Goal: Task Accomplishment & Management: Complete application form

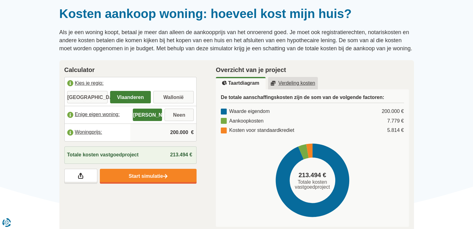
scroll to position [55, 0]
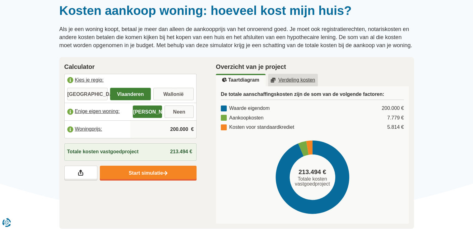
click at [166, 129] on input "200.000" at bounding box center [163, 129] width 61 height 17
type input "0"
type input "570.000"
click at [159, 181] on div "Calculator [GEOGRAPHIC_DATA] je regio: [GEOGRAPHIC_DATA] [GEOGRAPHIC_DATA] [GEO…" at bounding box center [131, 121] width 152 height 129
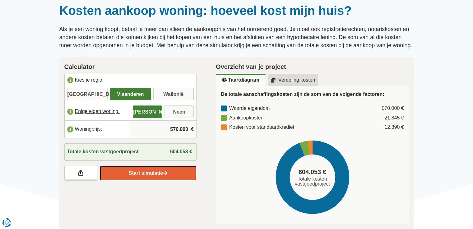
click at [143, 174] on link "Start simulatie" at bounding box center [148, 173] width 97 height 15
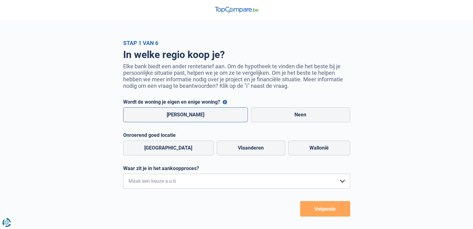
click at [206, 118] on label "Ja" at bounding box center [185, 115] width 125 height 15
click at [206, 118] on input "Ja" at bounding box center [185, 115] width 125 height 15
radio input "true"
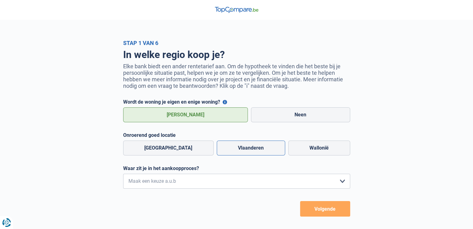
click at [225, 150] on label "Vlaanderen" at bounding box center [251, 148] width 68 height 15
click at [225, 150] on input "Vlaanderen" at bounding box center [251, 148] width 68 height 15
radio input "true"
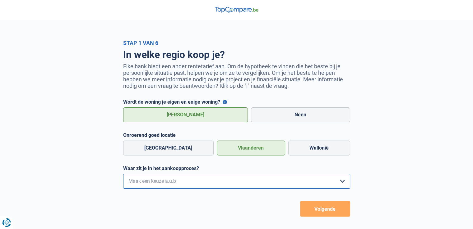
click at [203, 187] on select "Ik wil me uitsluitend informeren omdat ik op dit moment geen concrete plannen h…" at bounding box center [236, 181] width 227 height 15
click at [90, 170] on div "In welke regio koop je? Elke bank biedt een ander rentetarief aan. Om de hypoth…" at bounding box center [236, 131] width 354 height 171
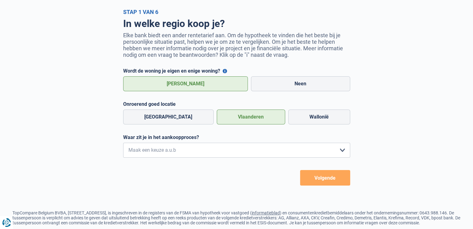
click at [321, 181] on button "Volgende" at bounding box center [325, 178] width 50 height 16
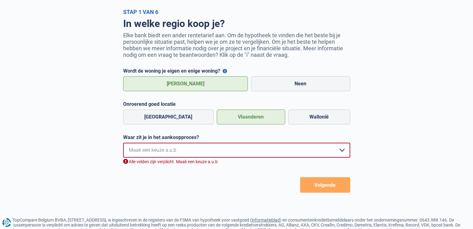
scroll to position [73, 0]
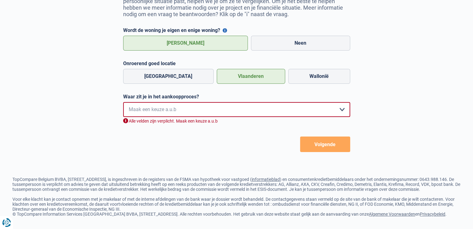
click at [187, 113] on select "Ik wil me uitsluitend informeren omdat ik op dit moment geen concrete plannen h…" at bounding box center [236, 109] width 227 height 15
select select "0"
click at [123, 102] on select "Ik wil me uitsluitend informeren omdat ik op dit moment geen concrete plannen h…" at bounding box center [236, 109] width 227 height 15
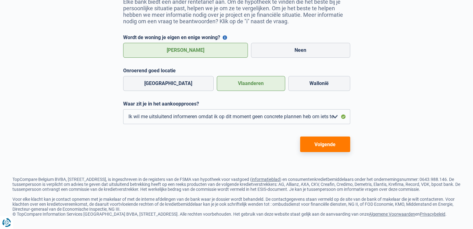
click at [322, 137] on button "Volgende" at bounding box center [325, 145] width 50 height 16
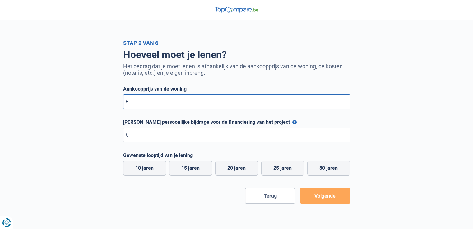
click at [246, 108] on input "Aankoopprijs van de woning" at bounding box center [236, 102] width 227 height 15
type input "570.000"
click at [255, 141] on input "Maximale persoonlijke bijdrage voor de financiering van het project" at bounding box center [236, 135] width 227 height 15
type input "120.000"
click at [424, 136] on div "Stap 2 van 6 Hoeveel moet je lenen? Het bedrag dat je moet lenen is afhankelijk…" at bounding box center [236, 122] width 473 height 164
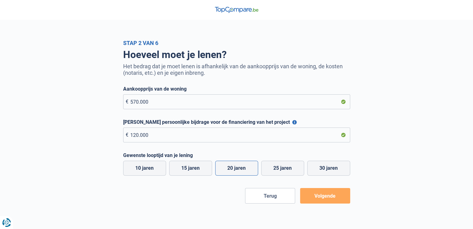
click at [248, 168] on label "20 jaren" at bounding box center [236, 168] width 43 height 15
click at [248, 168] on input "20 jaren" at bounding box center [236, 168] width 43 height 15
radio input "true"
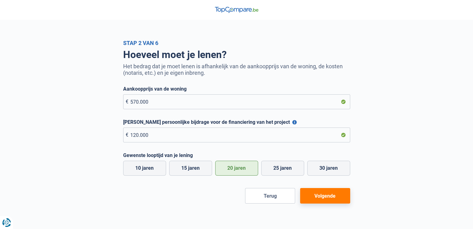
click at [327, 203] on button "Volgende" at bounding box center [325, 196] width 50 height 16
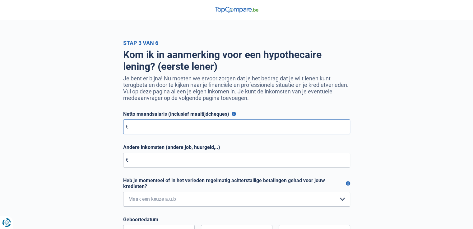
click at [160, 127] on input "Netto maandsalaris (inclusief maaltijdcheques)" at bounding box center [236, 127] width 227 height 15
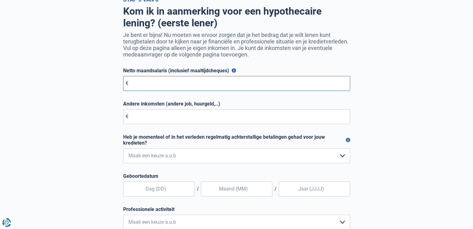
scroll to position [44, 0]
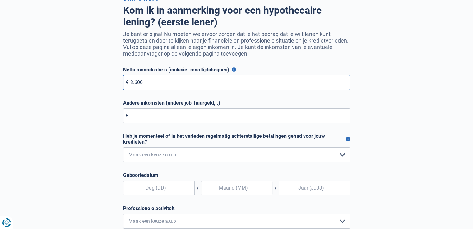
type input "3.600"
click at [163, 117] on input "Andere inkomsten (andere job, huurgeld,..)" at bounding box center [236, 116] width 227 height 15
type input "2"
type input "1.000"
click at [205, 158] on select "Nee, nooit Ja, maar ik heb deze minder dan een jaar geleden afbetaald Ja, maar …" at bounding box center [236, 155] width 227 height 15
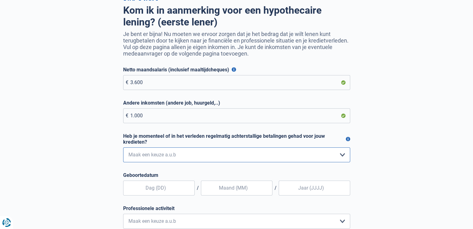
select select "0"
click at [123, 149] on select "Nee, nooit Ja, maar ik heb deze minder dan een jaar geleden afbetaald Ja, maar …" at bounding box center [236, 155] width 227 height 15
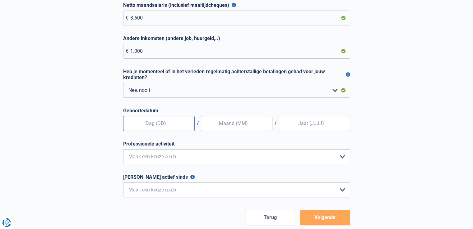
click at [152, 127] on input "text" at bounding box center [159, 123] width 72 height 15
type input "23"
type input "11"
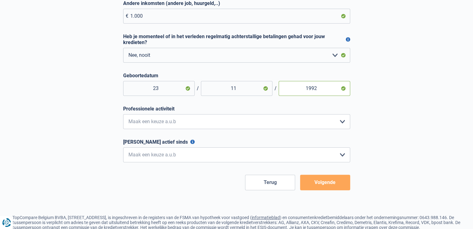
scroll to position [147, 0]
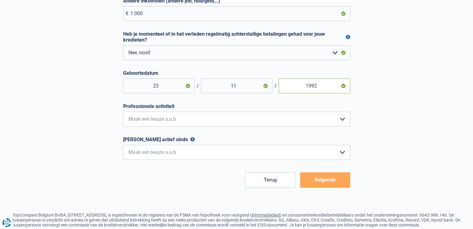
type input "1992"
click at [178, 119] on select "Bediende Arbeider Ambtenaar Zelfstandige Bedrijfsleider Gepensioneerde Vrij ber…" at bounding box center [236, 119] width 227 height 15
select select "privateEmployee"
click at [123, 113] on select "Bediende Arbeider Ambtenaar Zelfstandige Bedrijfsleider Gepensioneerde Vrij ber…" at bounding box center [236, 119] width 227 height 15
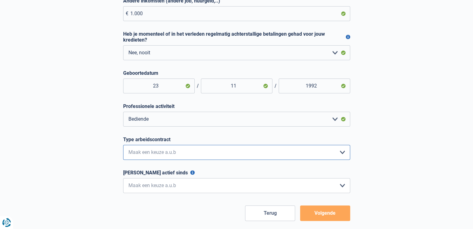
click at [209, 156] on select "Interimcontract Arbeidsovereenkomst van onbepaalde duur Arbeidsovereenkomst van…" at bounding box center [236, 152] width 227 height 15
select select "permanent"
click at [123, 146] on select "Interimcontract Arbeidsovereenkomst van onbepaalde duur Arbeidsovereenkomst van…" at bounding box center [236, 152] width 227 height 15
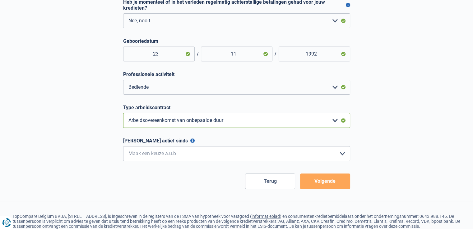
scroll to position [179, 0]
click at [197, 153] on select "< 6 maanden 6 - 12 maanden 12 - 24 maanden 24 - 36 maanden > 36 maanden Maak ee…" at bounding box center [236, 153] width 227 height 15
select select "more36"
click at [123, 147] on select "< 6 maanden 6 - 12 maanden 12 - 24 maanden 24 - 36 maanden > 36 maanden Maak ee…" at bounding box center [236, 153] width 227 height 15
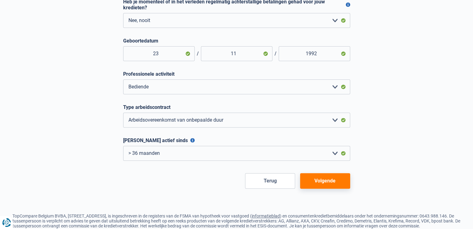
click at [308, 183] on button "Volgende" at bounding box center [325, 182] width 50 height 16
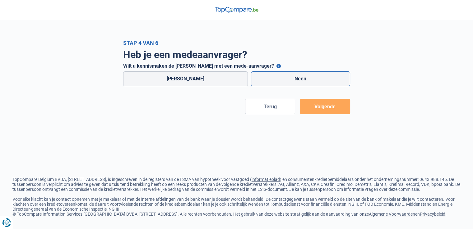
click at [271, 82] on label "Neen" at bounding box center [300, 79] width 99 height 15
click at [271, 82] on input "Neen" at bounding box center [300, 79] width 99 height 15
radio input "true"
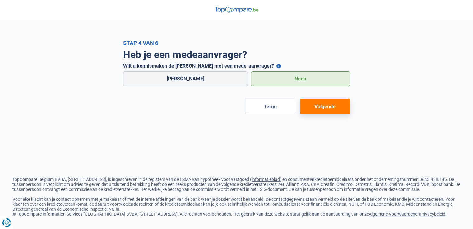
click at [330, 110] on button "Volgende" at bounding box center [325, 107] width 50 height 16
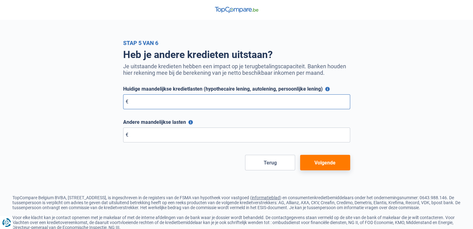
click at [279, 104] on input "Huidige maandelijkse kredietlasten (hypothecaire lening, autolening, persoonlij…" at bounding box center [236, 102] width 227 height 15
type input "830"
click at [314, 161] on button "Volgende" at bounding box center [325, 163] width 50 height 16
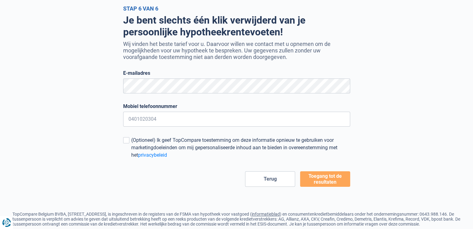
scroll to position [35, 0]
click at [103, 112] on div "Je bent slechts één klik verwijderd van je persoonlijke hypotheekrentevoeten! W…" at bounding box center [236, 99] width 354 height 175
click at [150, 117] on input "Mobiel telefoonnummer" at bounding box center [236, 119] width 227 height 15
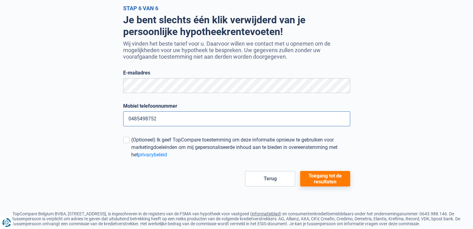
type input "0485498752"
click at [320, 178] on button "Toegang tot de resultaten" at bounding box center [325, 179] width 50 height 16
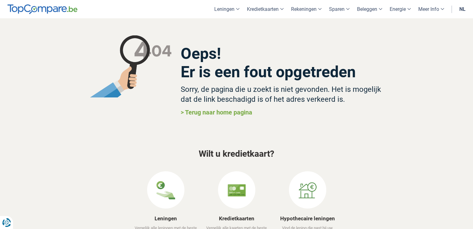
scroll to position [60, 0]
